Goal: Task Accomplishment & Management: Complete application form

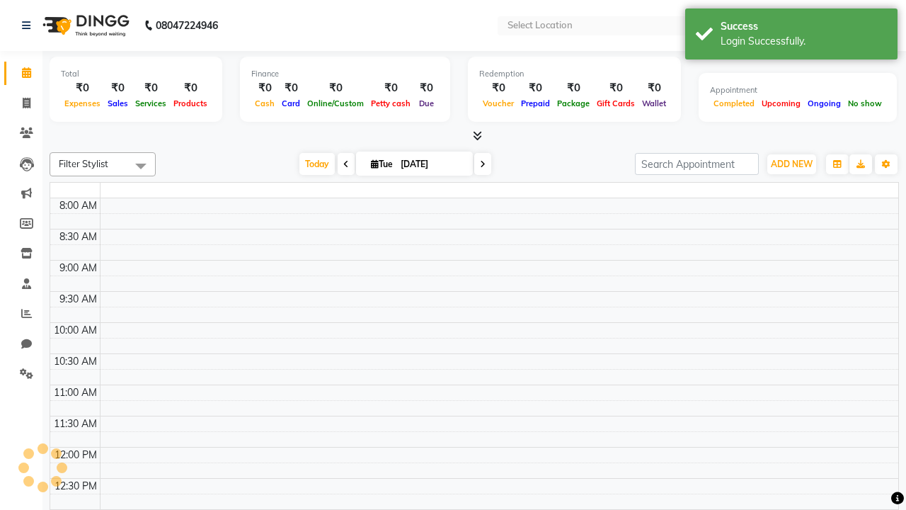
select select "en"
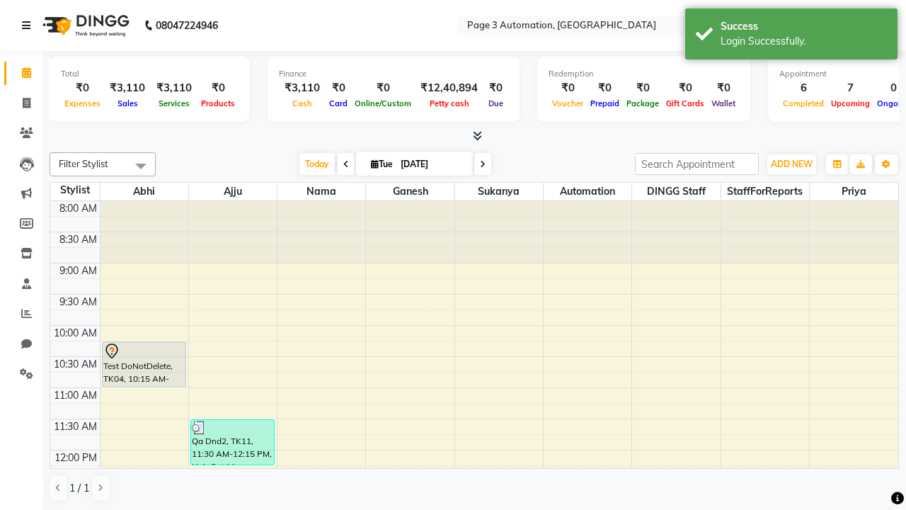
click at [29, 25] on icon at bounding box center [26, 26] width 8 height 10
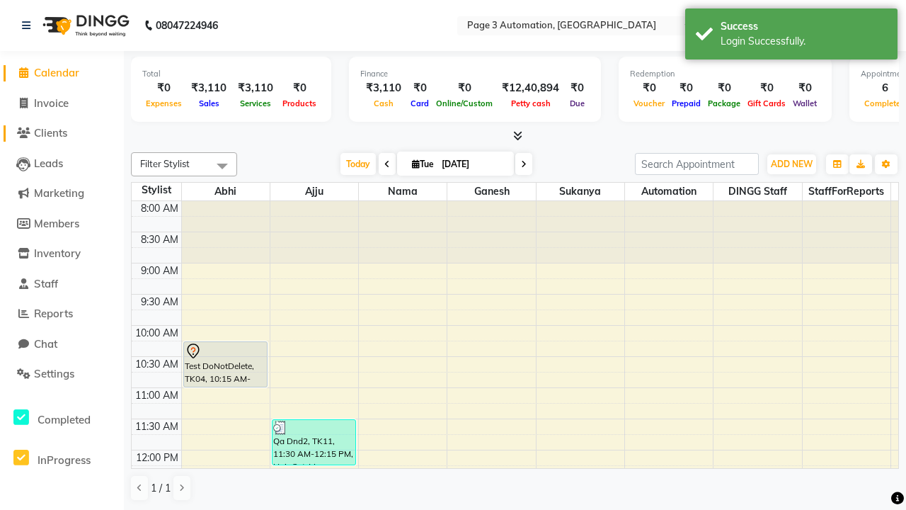
click at [62, 133] on span "Clients" at bounding box center [50, 132] width 33 height 13
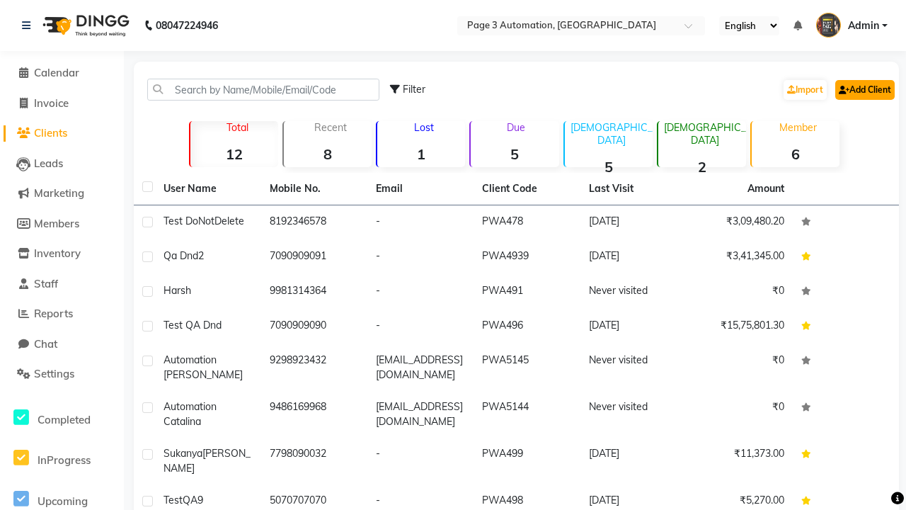
click at [864, 89] on link "Add Client" at bounding box center [865, 90] width 59 height 20
select select "22"
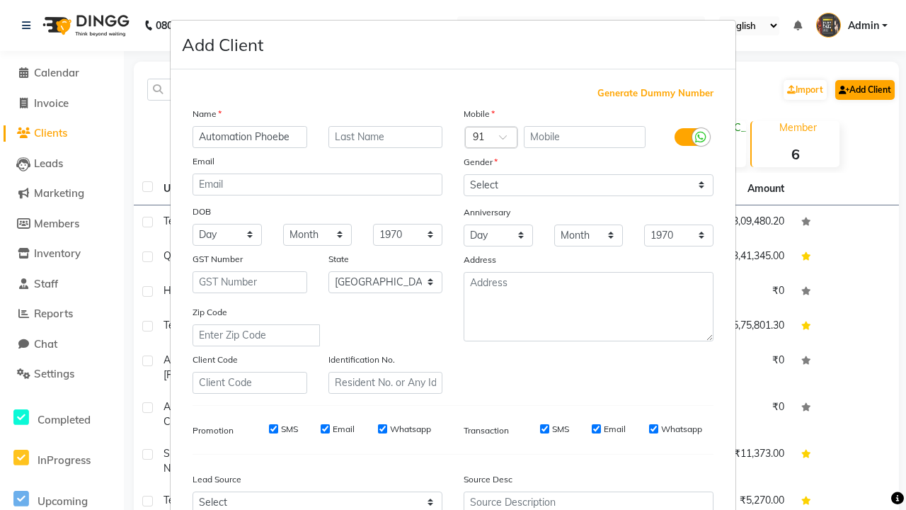
type input "Automation Phoebe"
type input "9272887718"
type input "[PERSON_NAME][EMAIL_ADDRESS][DOMAIN_NAME]"
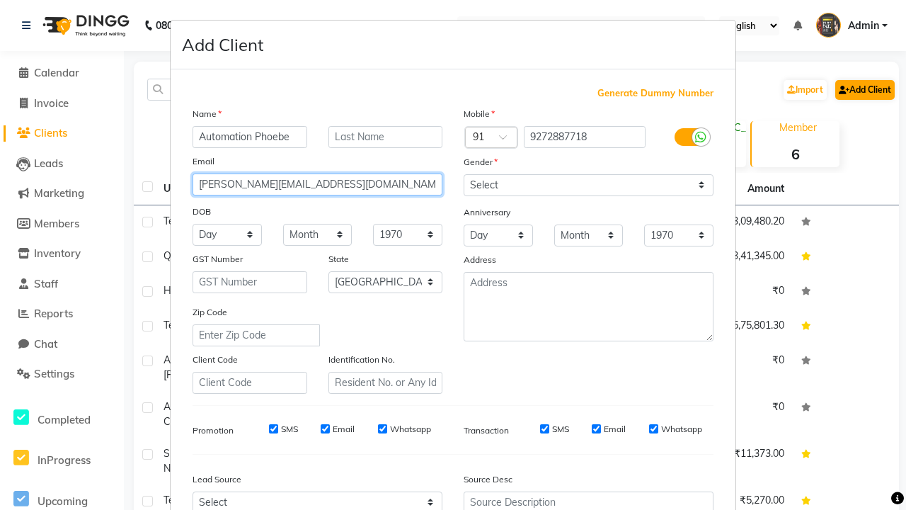
select select "[DEMOGRAPHIC_DATA]"
type input "[PERSON_NAME][EMAIL_ADDRESS][DOMAIN_NAME]"
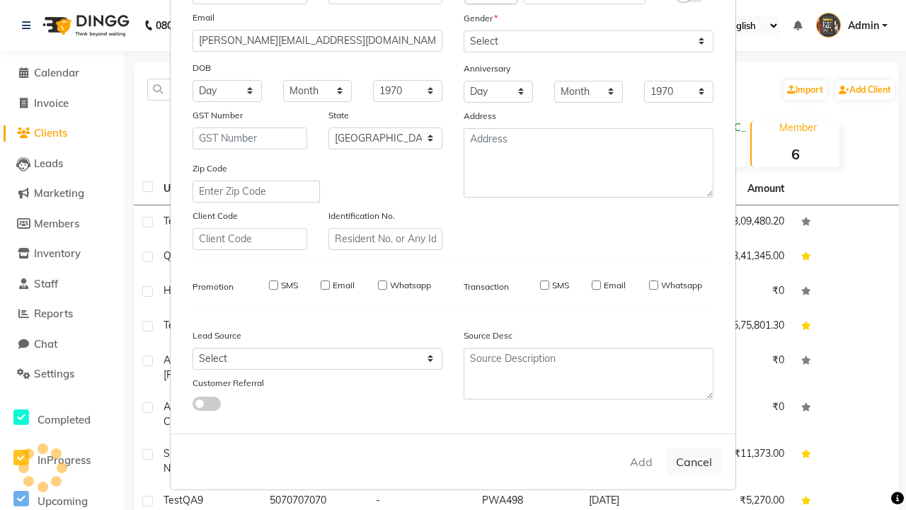
select select
select select "null"
select select
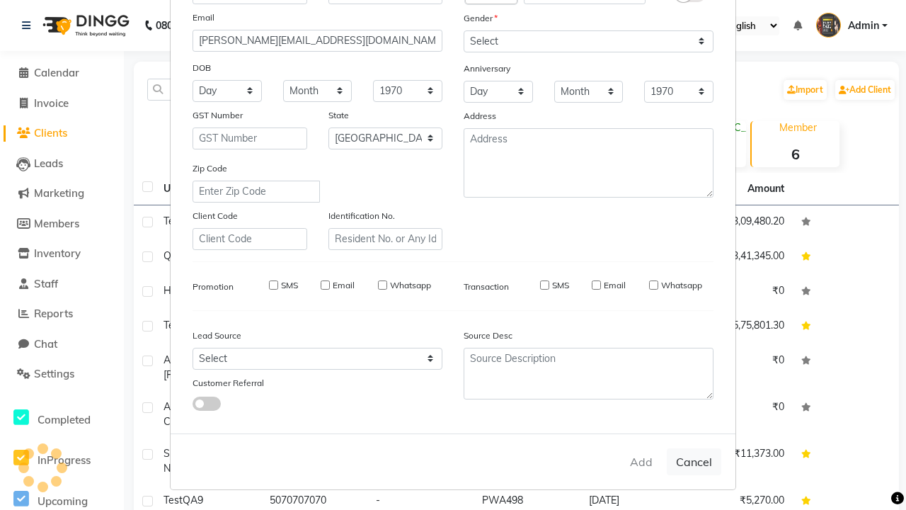
select select
checkbox input "false"
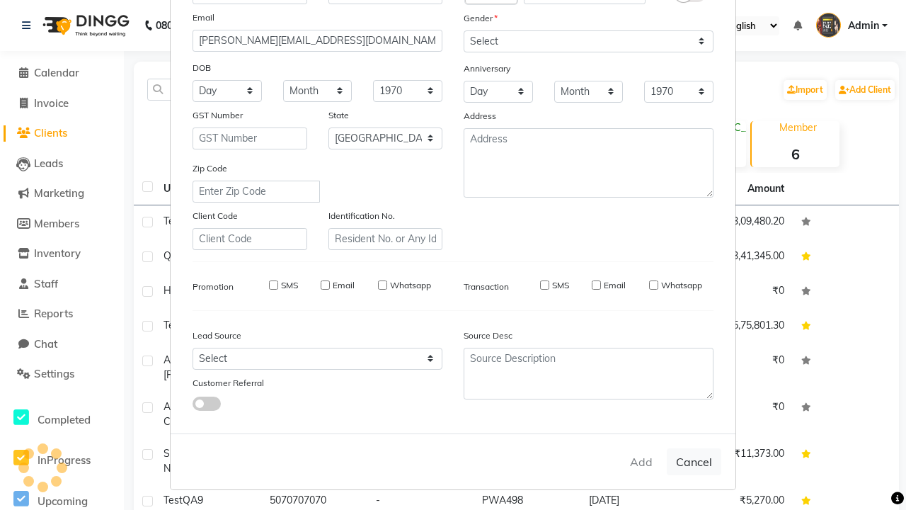
checkbox input "false"
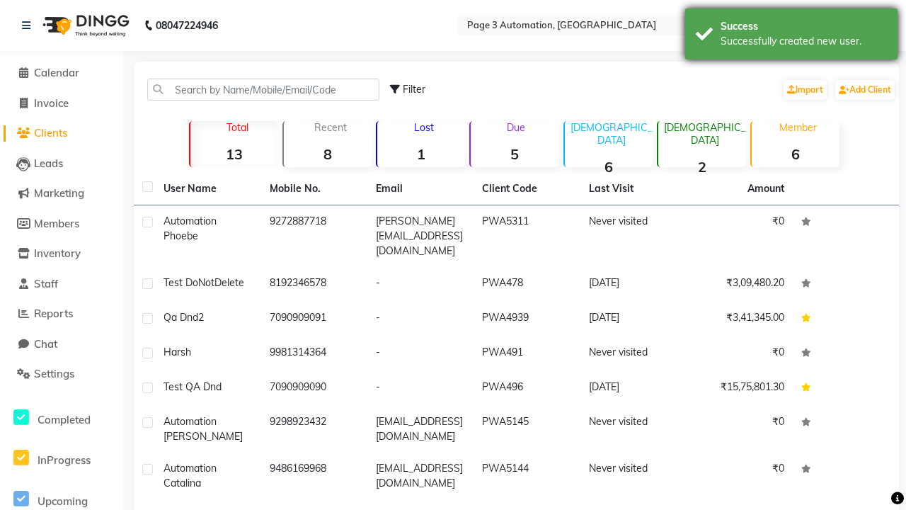
click at [792, 36] on div "Successfully created new user." at bounding box center [804, 41] width 166 height 15
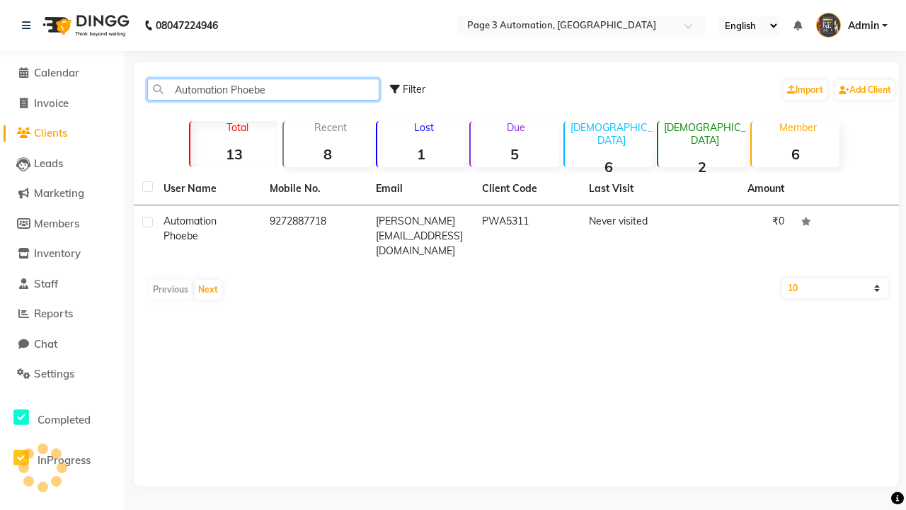
type input "Automation Phoebe"
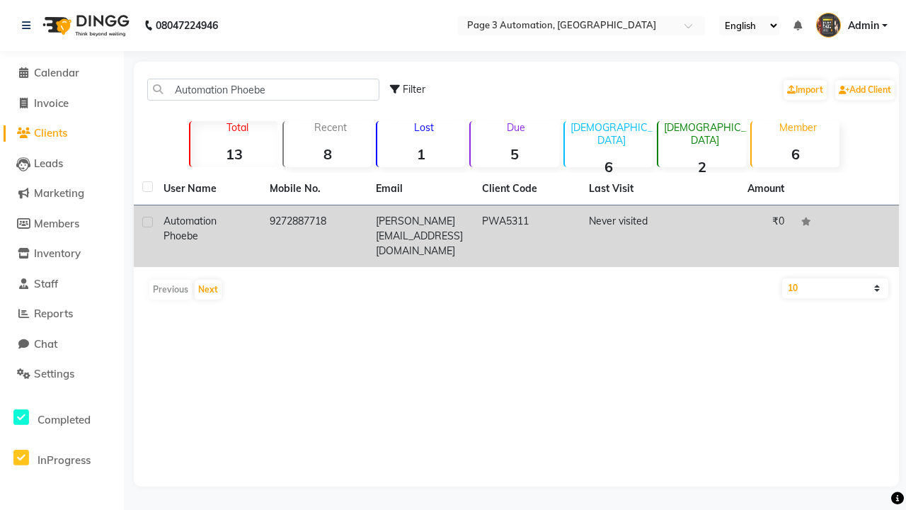
click at [516, 229] on td "PWA5311" at bounding box center [527, 236] width 106 height 62
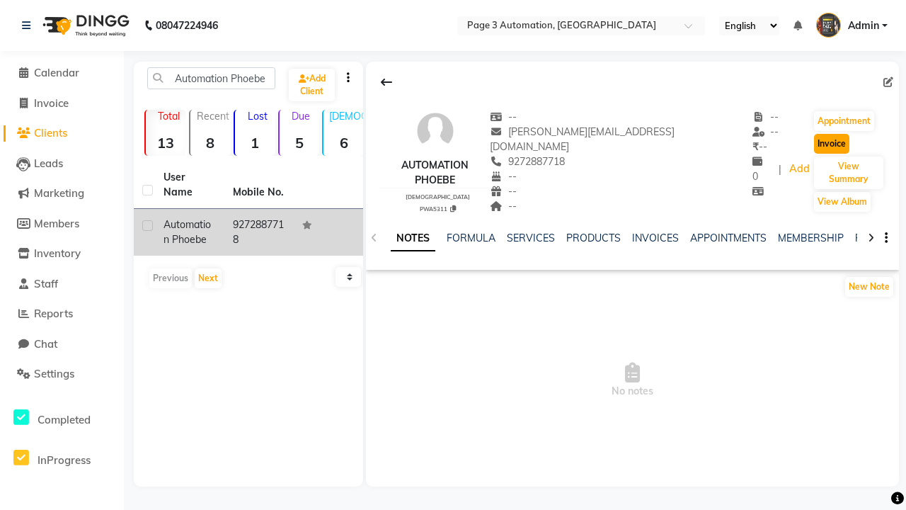
click at [819, 144] on button "Invoice" at bounding box center [831, 144] width 35 height 20
select select "2774"
select select "service"
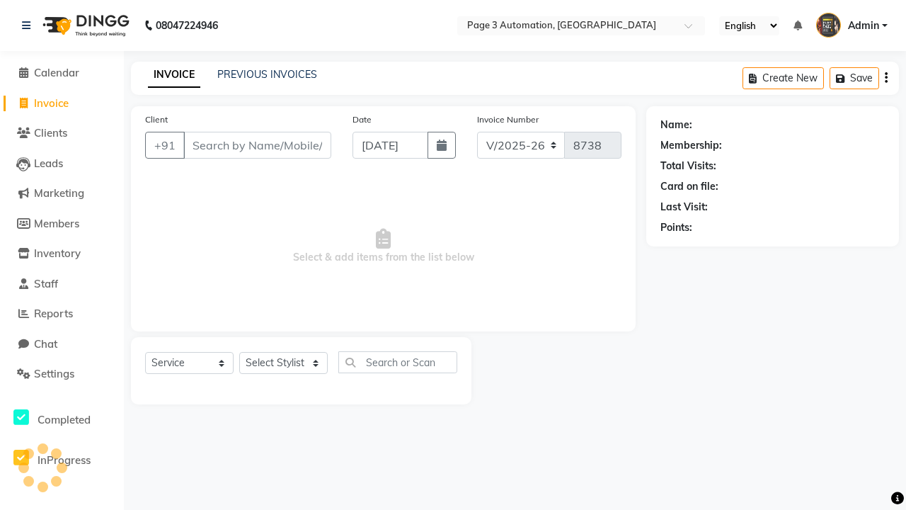
type input "9272887718"
select select "71572"
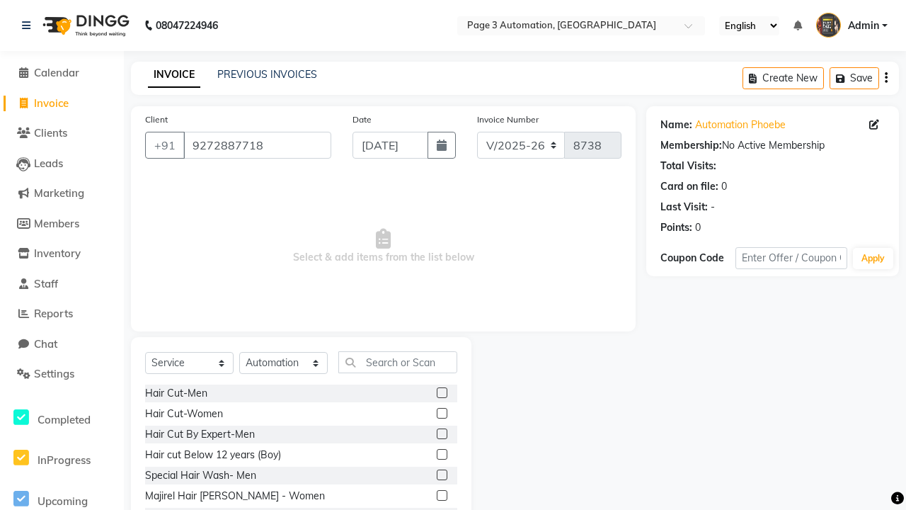
click at [441, 455] on label at bounding box center [442, 454] width 11 height 11
click at [441, 455] on input "checkbox" at bounding box center [441, 454] width 9 height 9
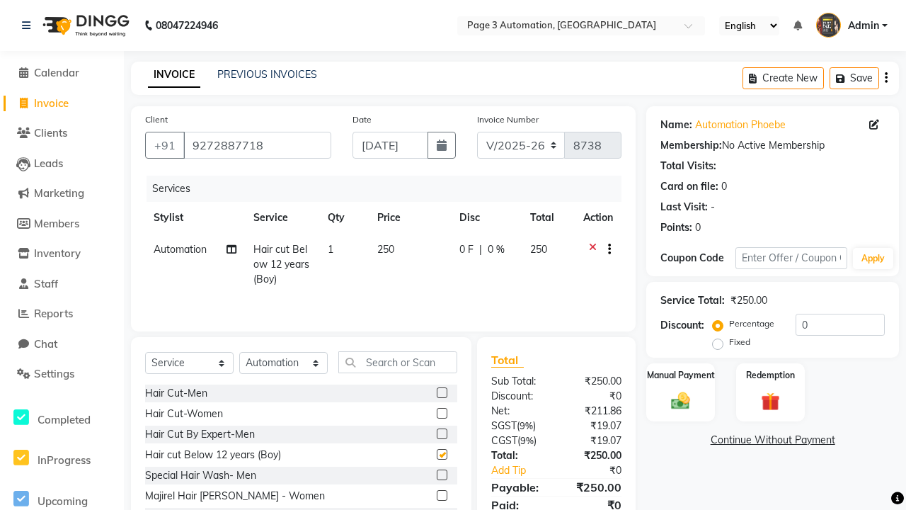
click at [773, 440] on link "Continue Without Payment" at bounding box center [772, 440] width 247 height 15
checkbox input "false"
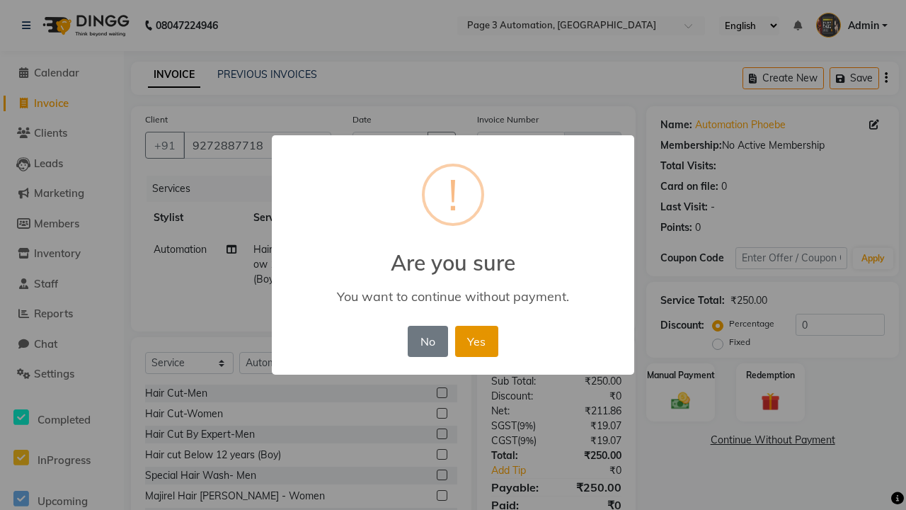
click at [477, 341] on button "Yes" at bounding box center [476, 341] width 43 height 31
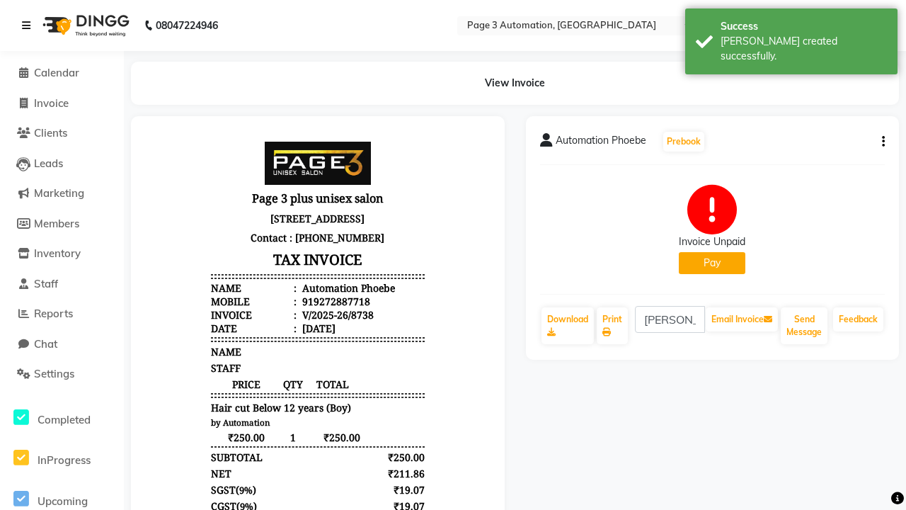
click at [792, 36] on div "[PERSON_NAME] created successfully." at bounding box center [804, 49] width 166 height 30
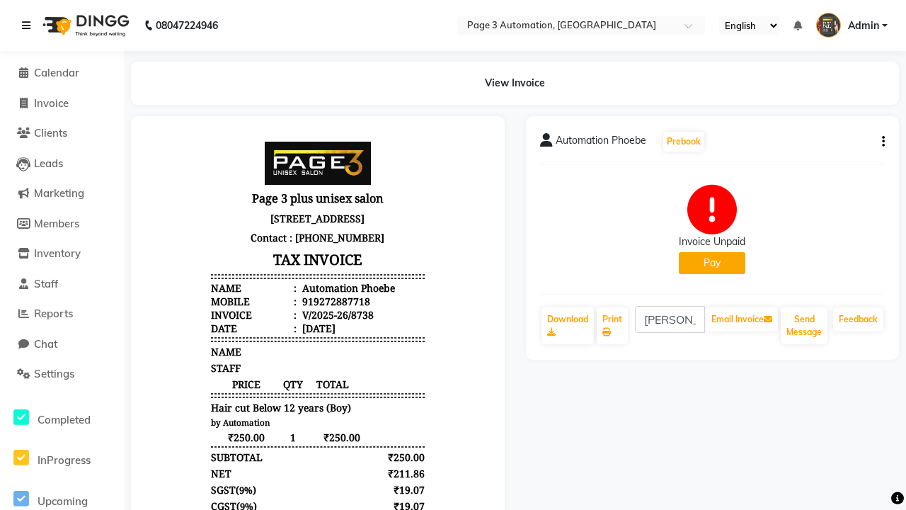
click at [29, 25] on icon at bounding box center [26, 26] width 8 height 10
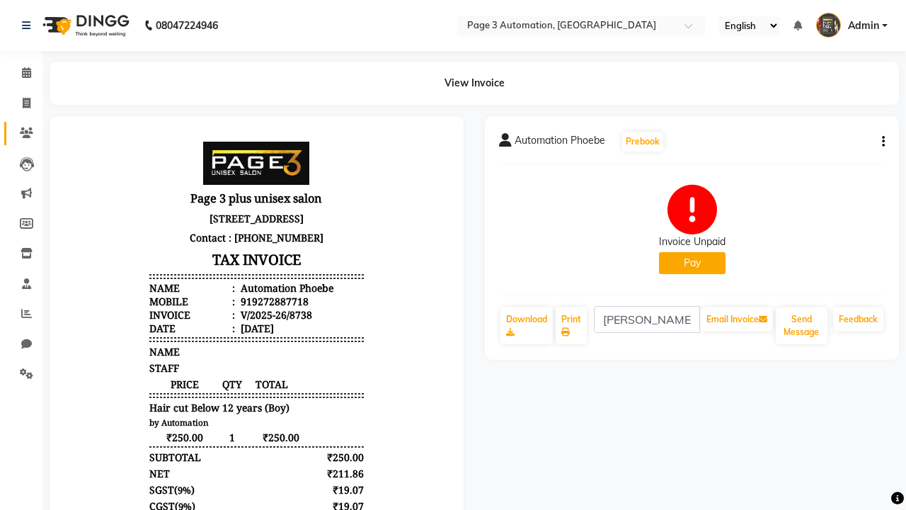
click at [21, 133] on icon at bounding box center [26, 132] width 13 height 11
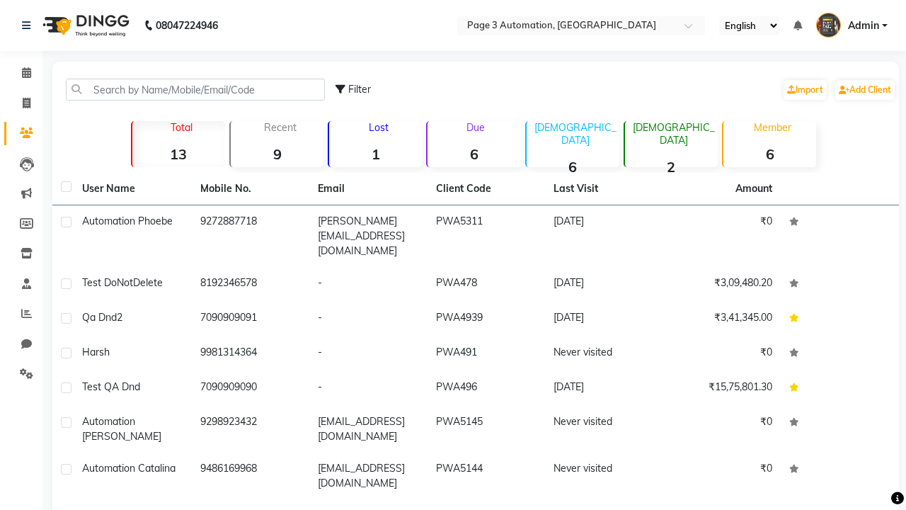
click at [474, 154] on strong "6" at bounding box center [474, 154] width 93 height 18
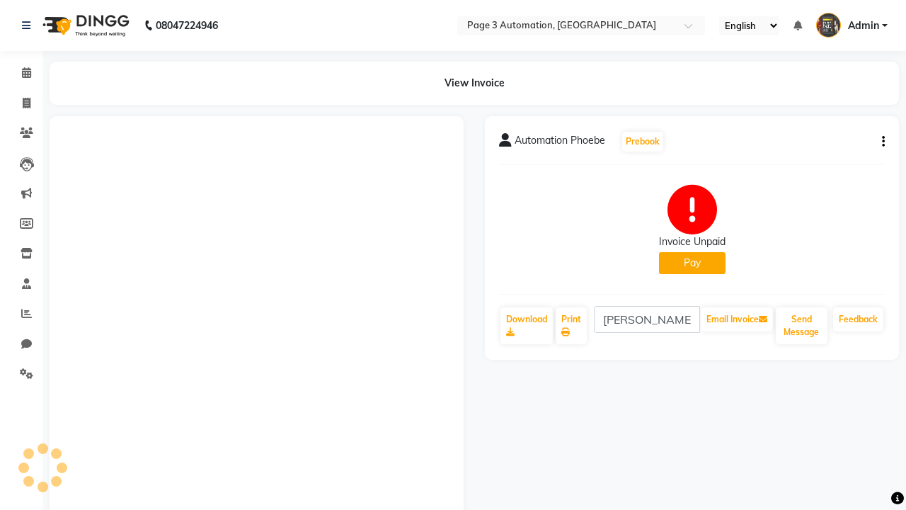
click at [881, 142] on button "button" at bounding box center [881, 142] width 8 height 15
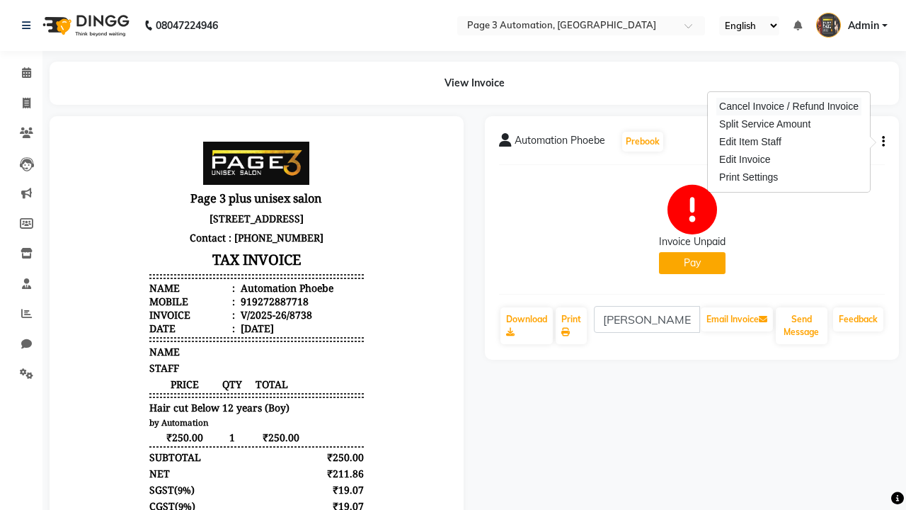
click at [789, 106] on div "Cancel Invoice / Refund Invoice" at bounding box center [789, 107] width 145 height 18
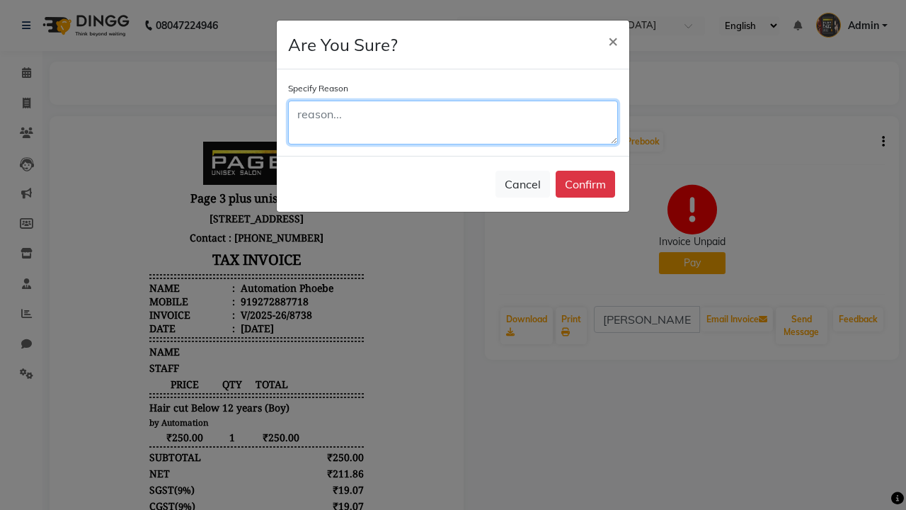
click at [453, 122] on textarea at bounding box center [453, 123] width 330 height 44
type textarea "Testing"
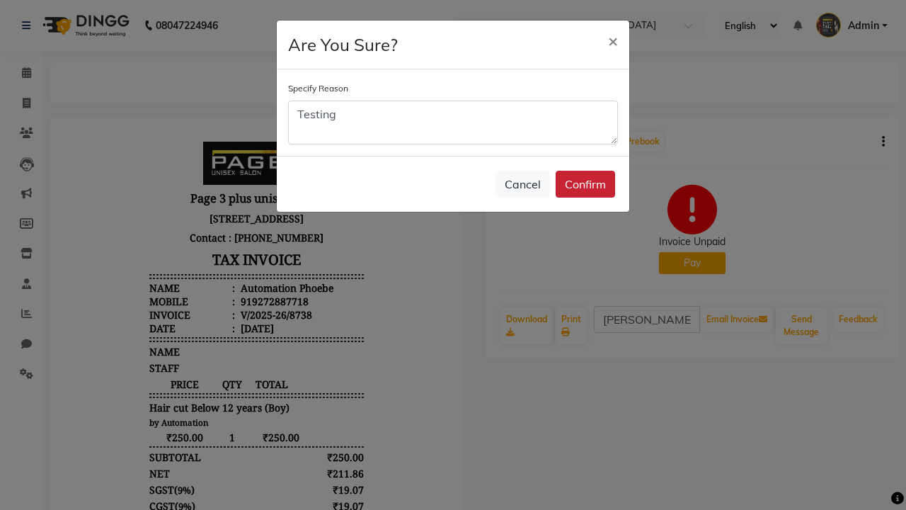
click at [586, 184] on button "Confirm" at bounding box center [585, 184] width 59 height 27
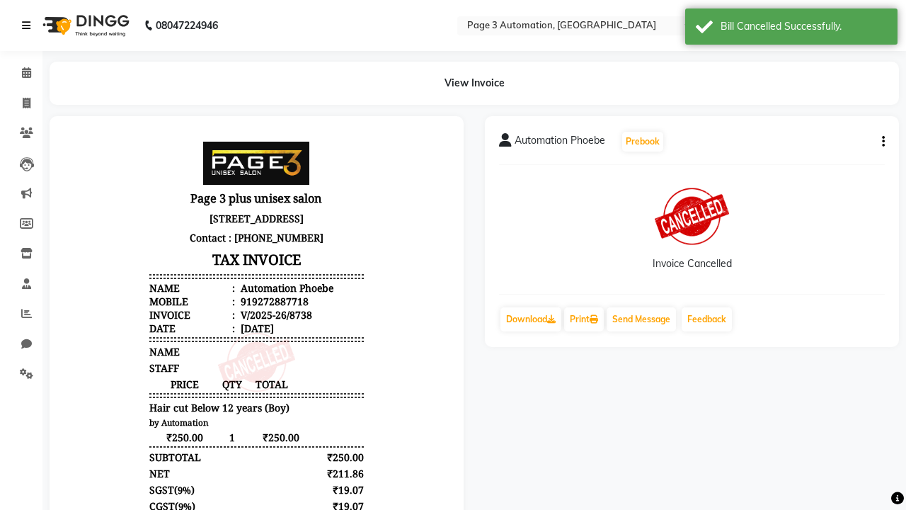
click at [792, 28] on div "Bill Cancelled Successfully." at bounding box center [804, 26] width 166 height 15
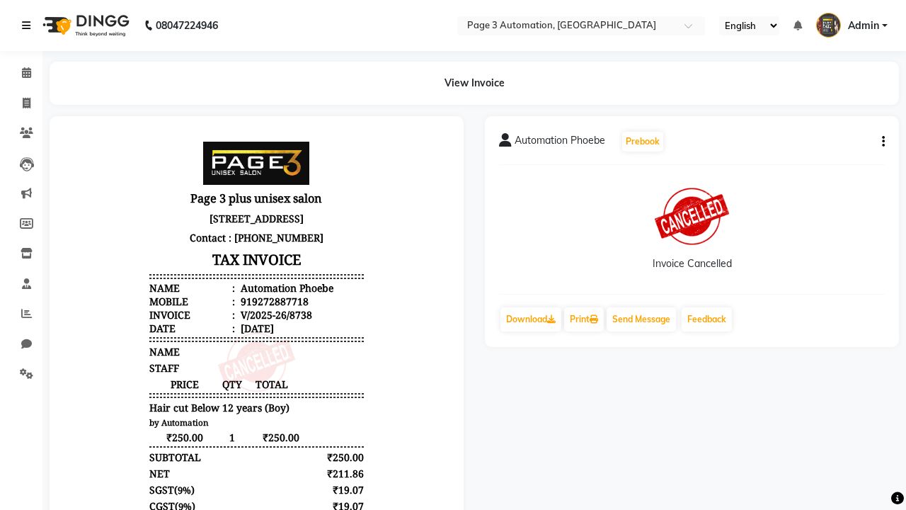
click at [29, 25] on icon at bounding box center [26, 26] width 8 height 10
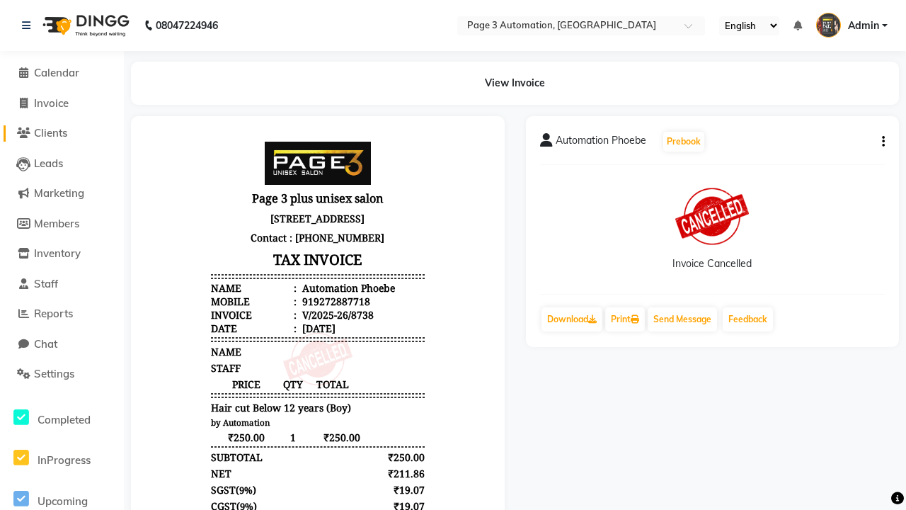
click at [62, 133] on span "Clients" at bounding box center [50, 132] width 33 height 13
